Goal: Task Accomplishment & Management: Manage account settings

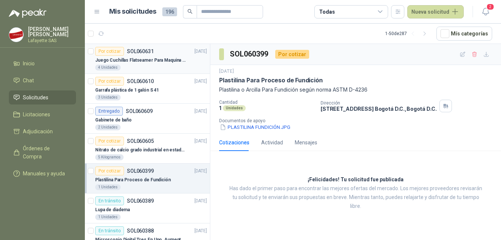
click at [138, 55] on div "Por cotizar SOL060631" at bounding box center [124, 51] width 59 height 9
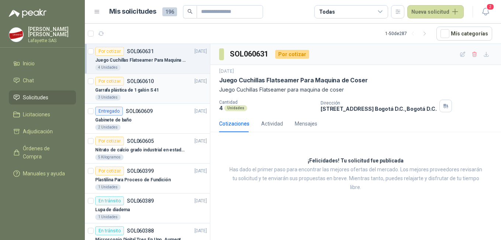
click at [158, 93] on div "Garrafa plástica de 1 galón S 41" at bounding box center [151, 90] width 112 height 9
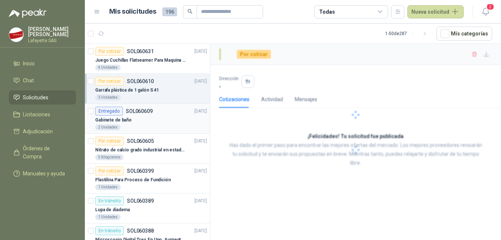
click at [156, 122] on div "Gabinete de baño" at bounding box center [151, 119] width 112 height 9
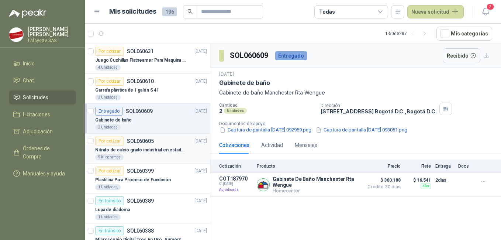
click at [157, 146] on p "Nitrato de calcio grado industrial en estado solido" at bounding box center [141, 149] width 92 height 7
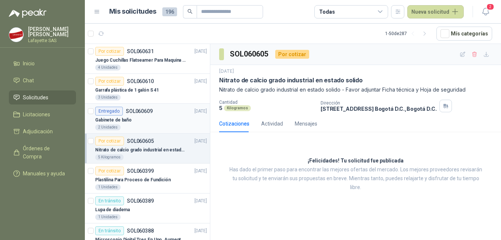
scroll to position [37, 0]
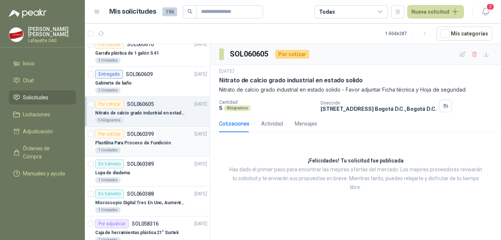
click at [153, 143] on p "Plastilina Para Proceso de Fundición" at bounding box center [133, 142] width 76 height 7
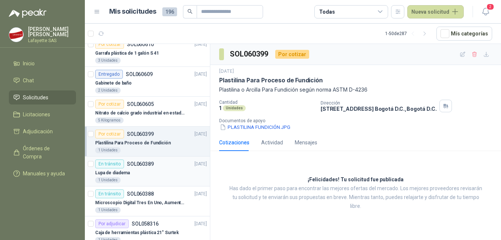
click at [143, 174] on div "Lupa de diadema" at bounding box center [151, 172] width 112 height 9
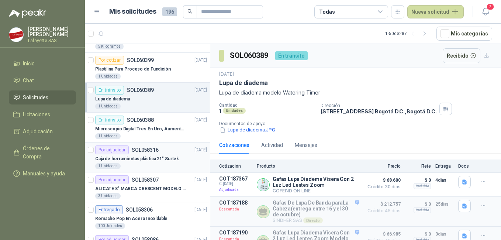
scroll to position [148, 0]
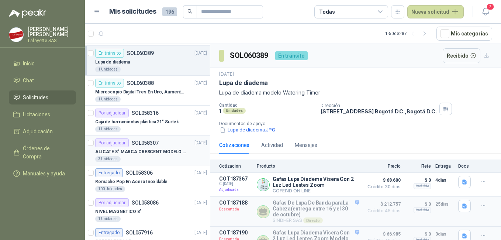
click at [148, 150] on p "ALICATE 8" MARCA CRESCENT MODELO 38008tv" at bounding box center [141, 151] width 92 height 7
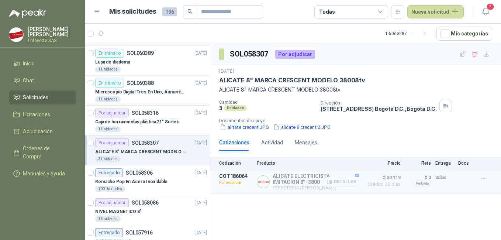
click at [229, 180] on p "Por recotizar" at bounding box center [235, 182] width 33 height 7
click at [153, 183] on p "Remache Pop En Acero Inoxidable" at bounding box center [131, 181] width 72 height 7
